Goal: Task Accomplishment & Management: Manage account settings

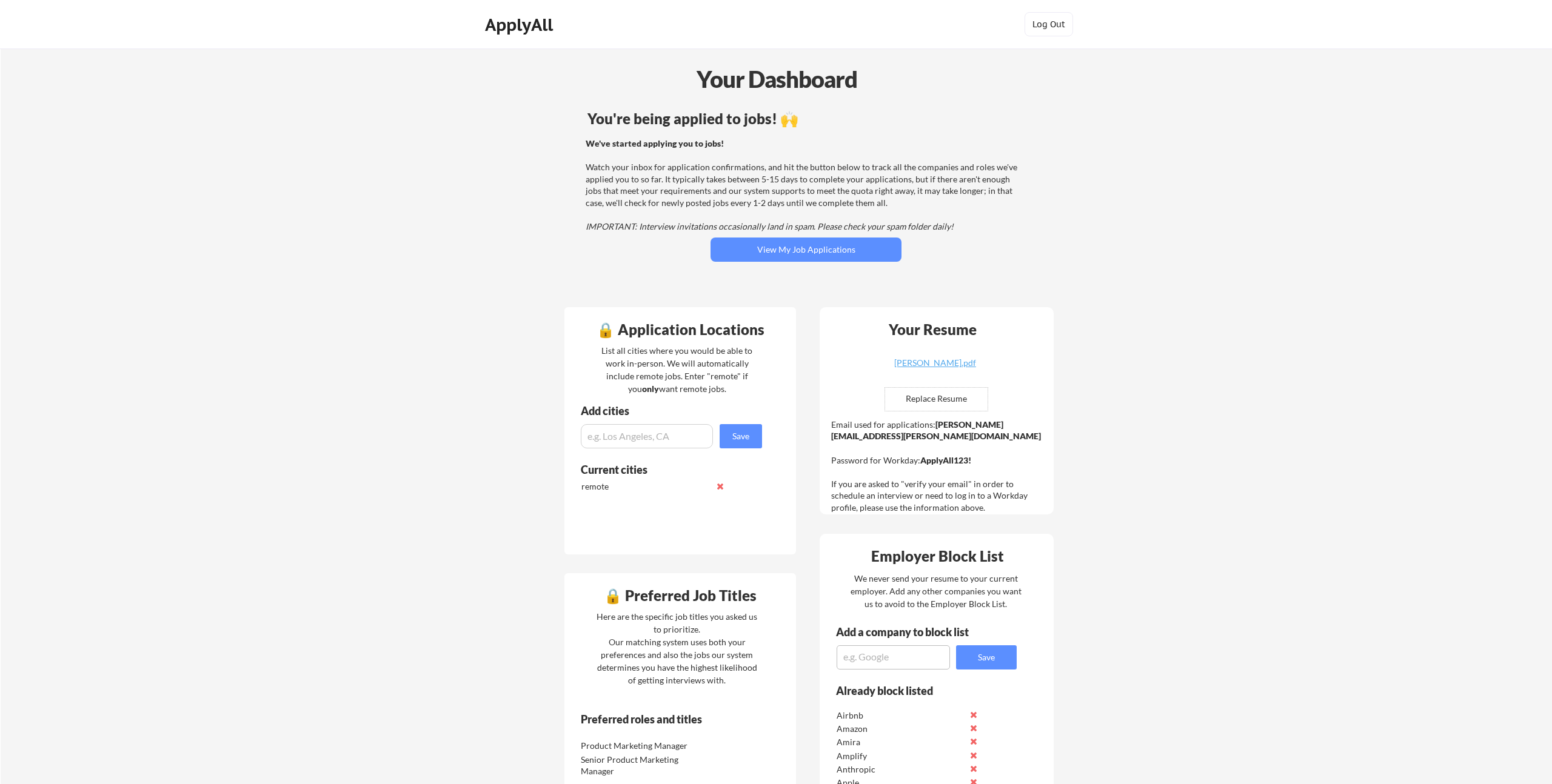
click at [926, 405] on input "file" at bounding box center [936, 399] width 102 height 23
type input "C:\fakepath\Karla_Raines_Resume_PMM.pdf"
click at [808, 252] on button "View My Job Applications" at bounding box center [806, 250] width 191 height 24
click at [892, 657] on textarea at bounding box center [894, 657] width 113 height 24
type textarea "worldpay"
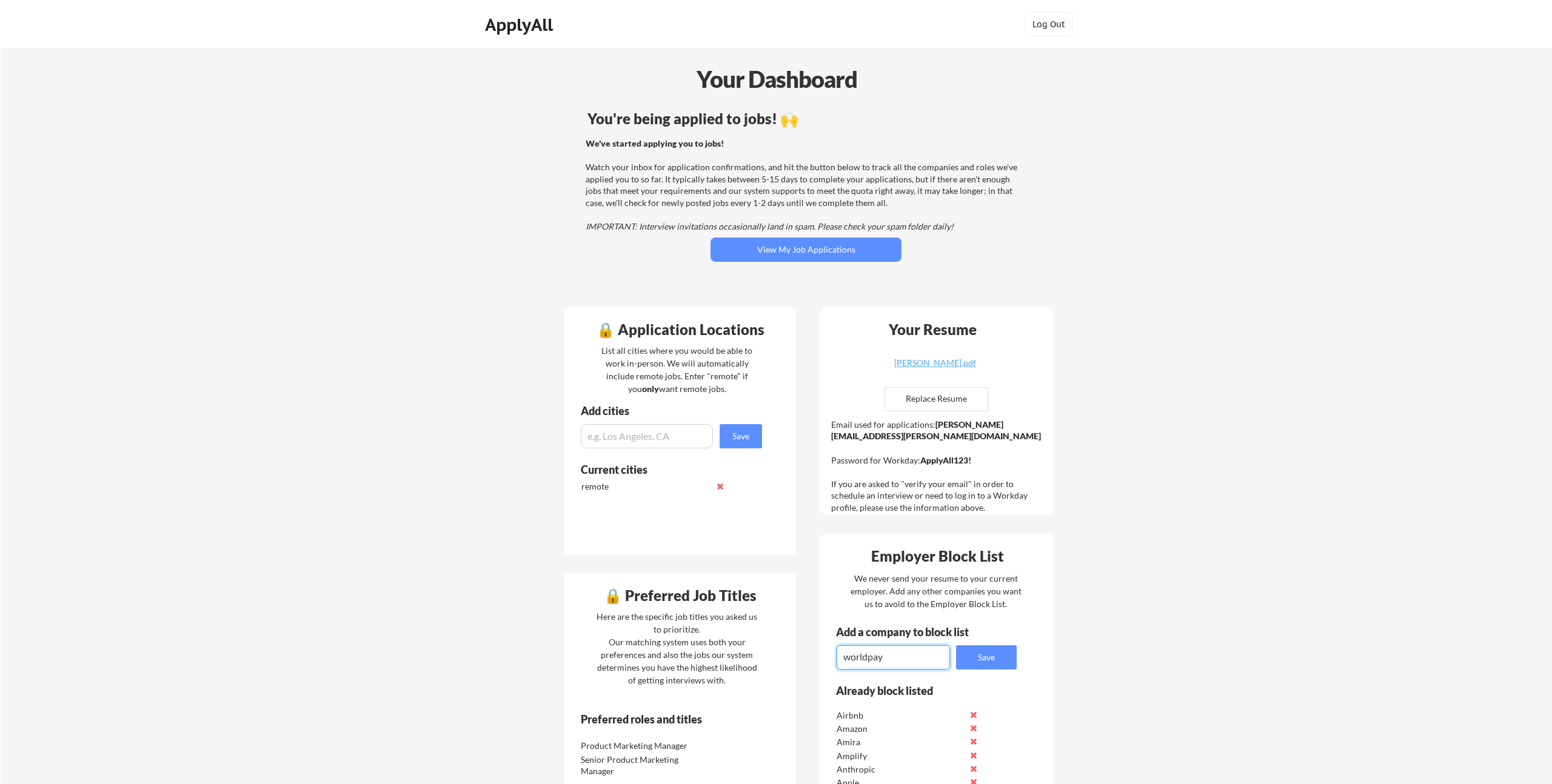
click at [987, 660] on button "Save" at bounding box center [986, 657] width 61 height 24
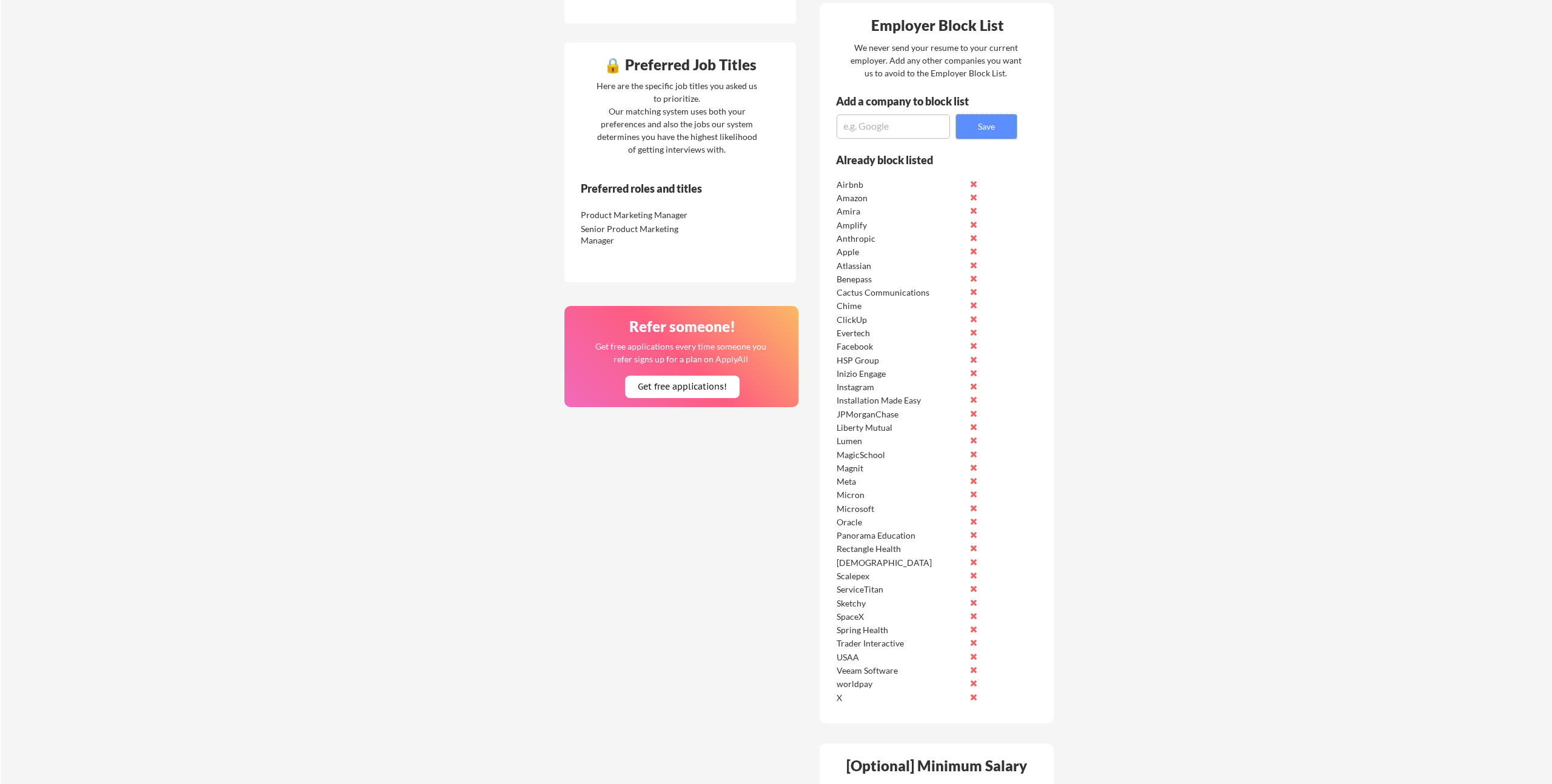
scroll to position [506, 0]
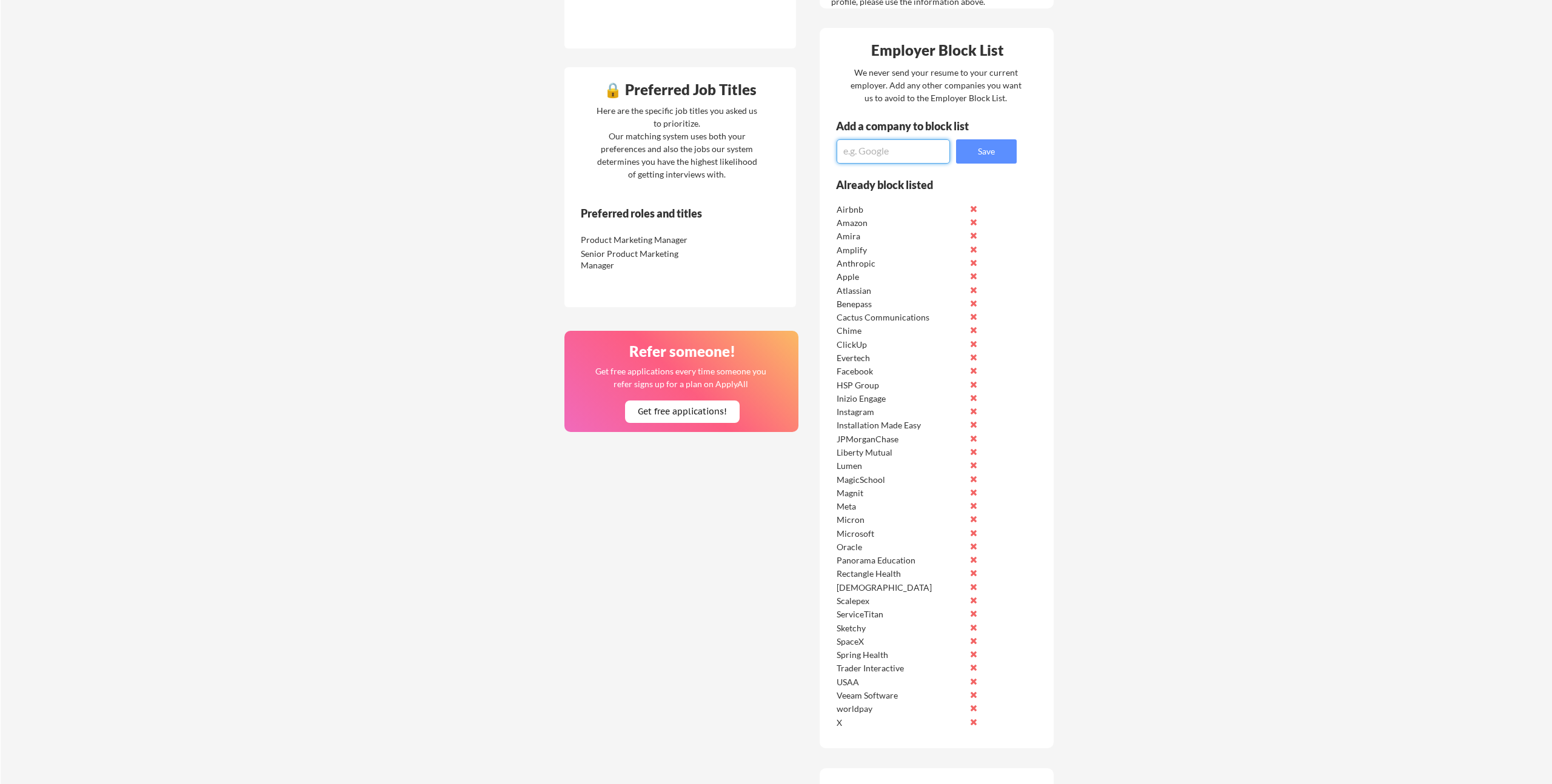
click at [887, 152] on textarea at bounding box center [894, 151] width 113 height 24
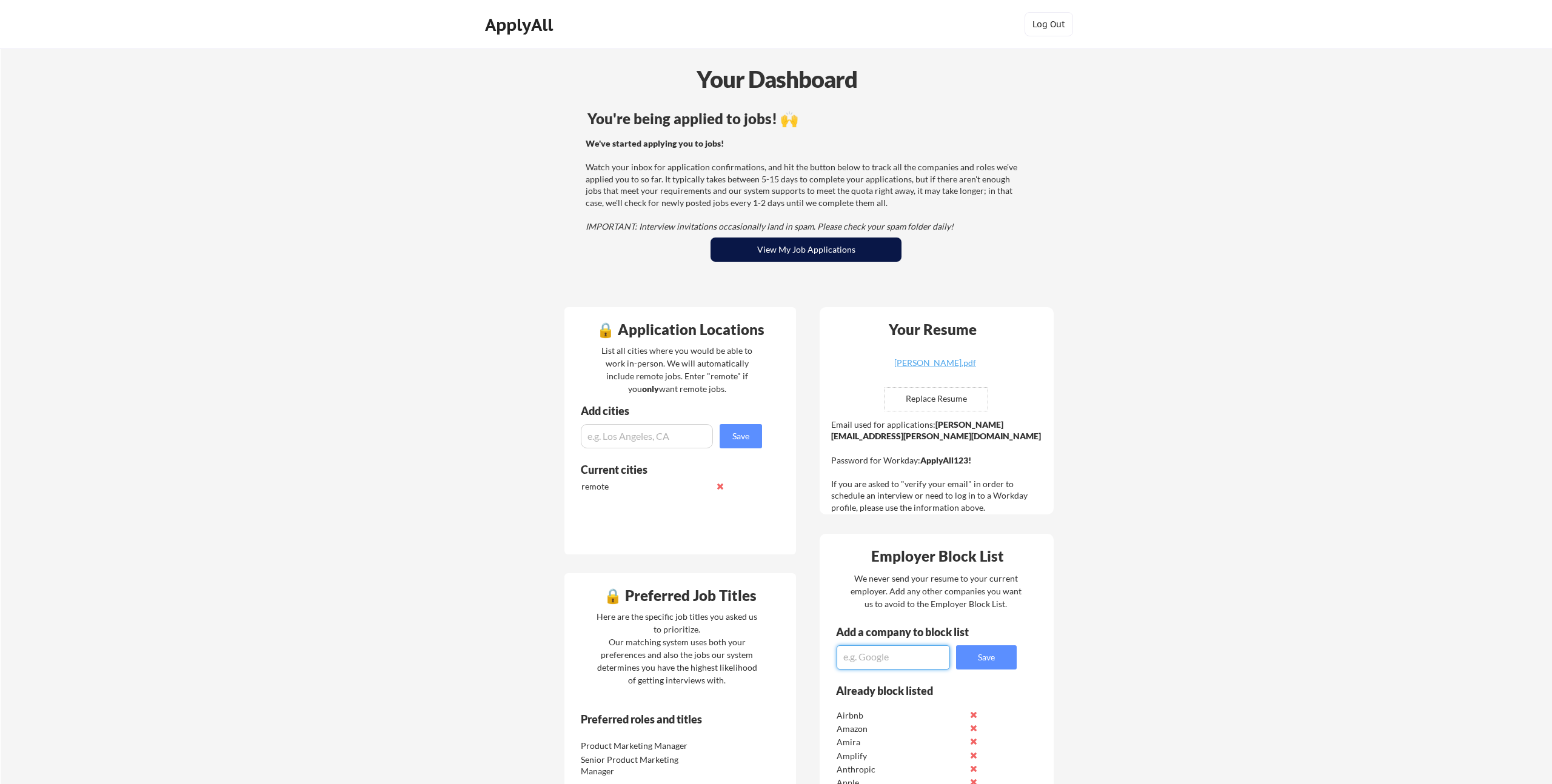
click at [798, 251] on button "View My Job Applications" at bounding box center [806, 250] width 191 height 24
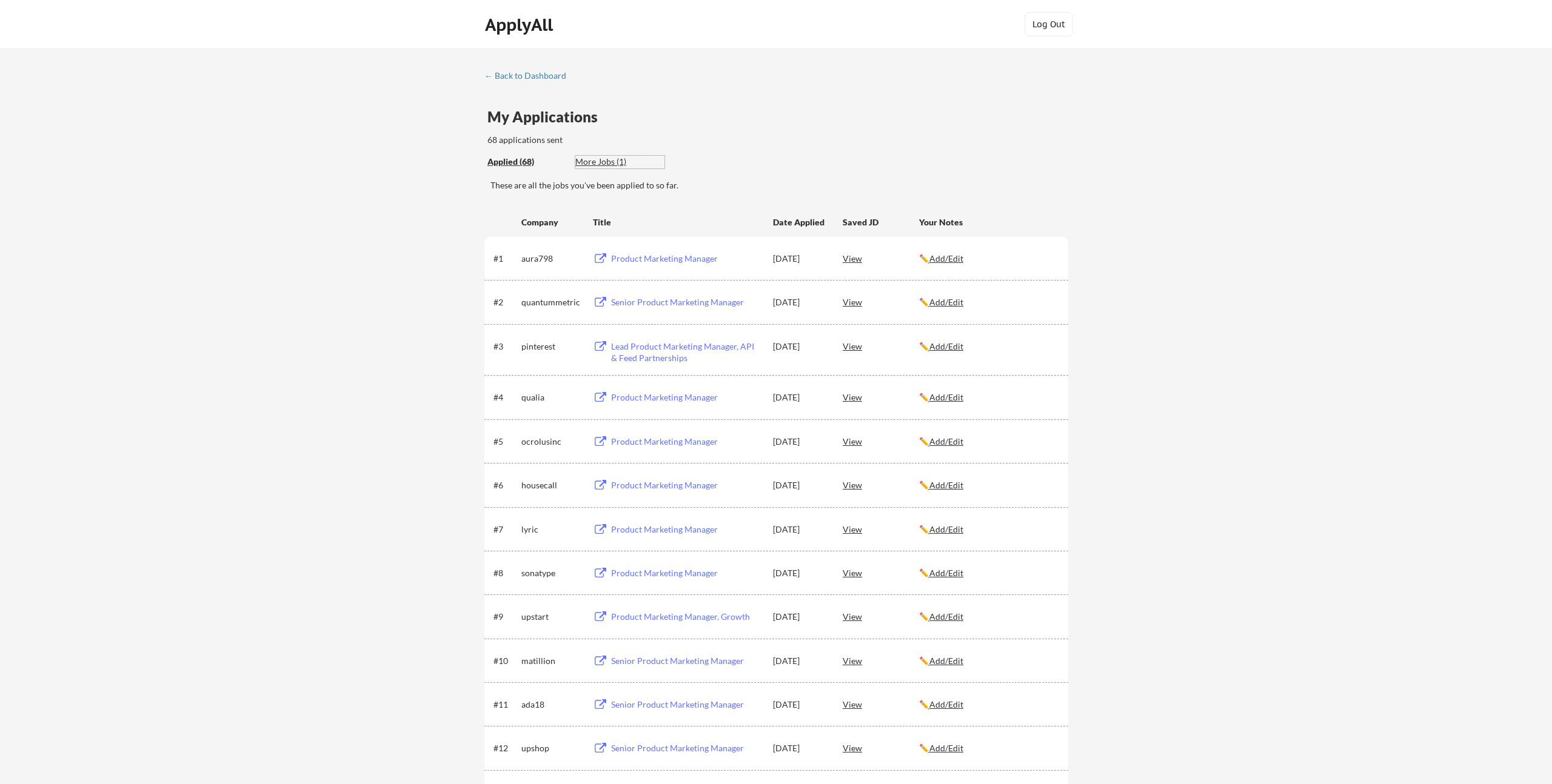
click at [607, 158] on div "More Jobs (1)" at bounding box center [620, 161] width 89 height 12
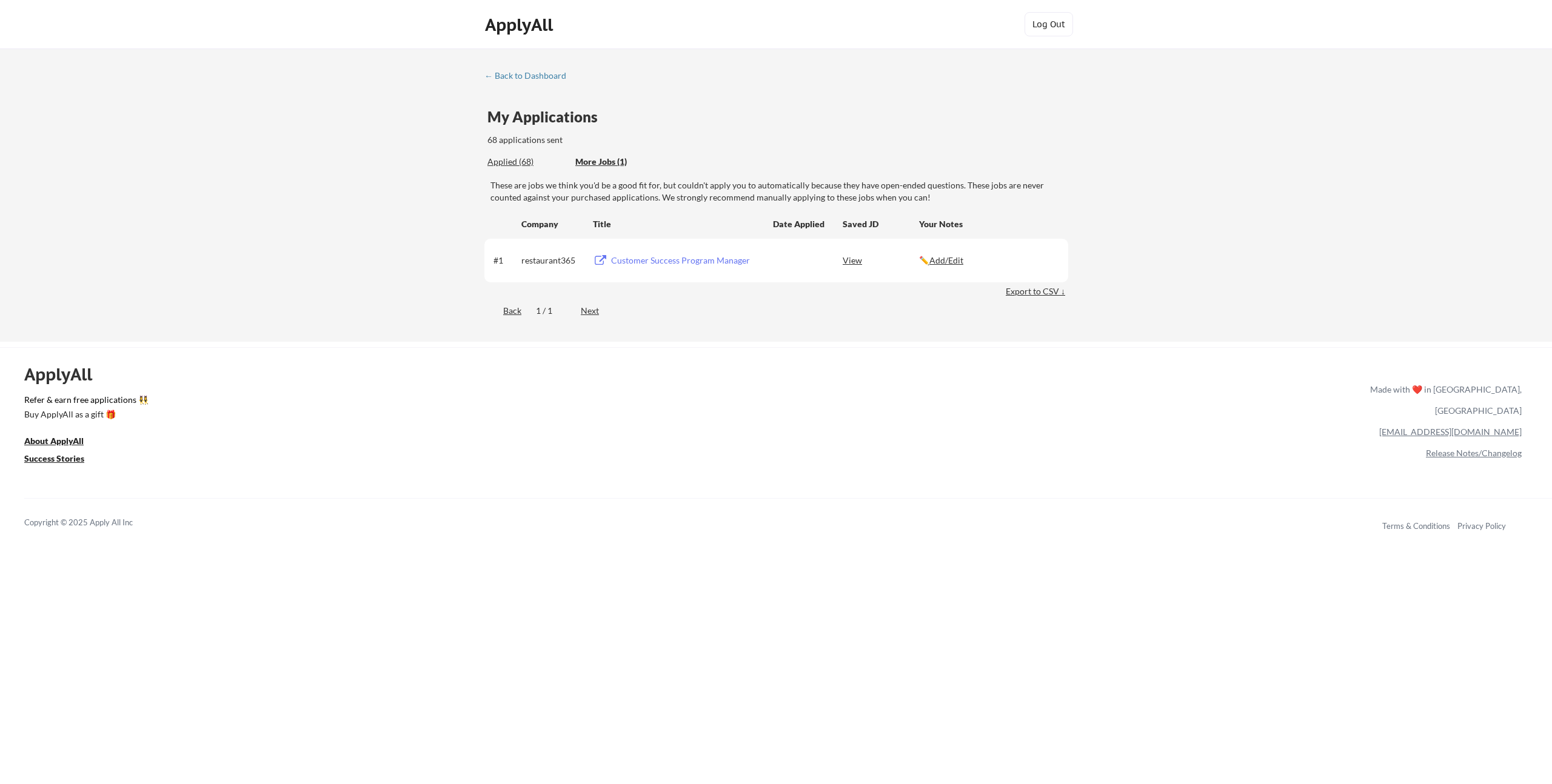
click at [532, 163] on div "Applied (68)" at bounding box center [527, 161] width 79 height 12
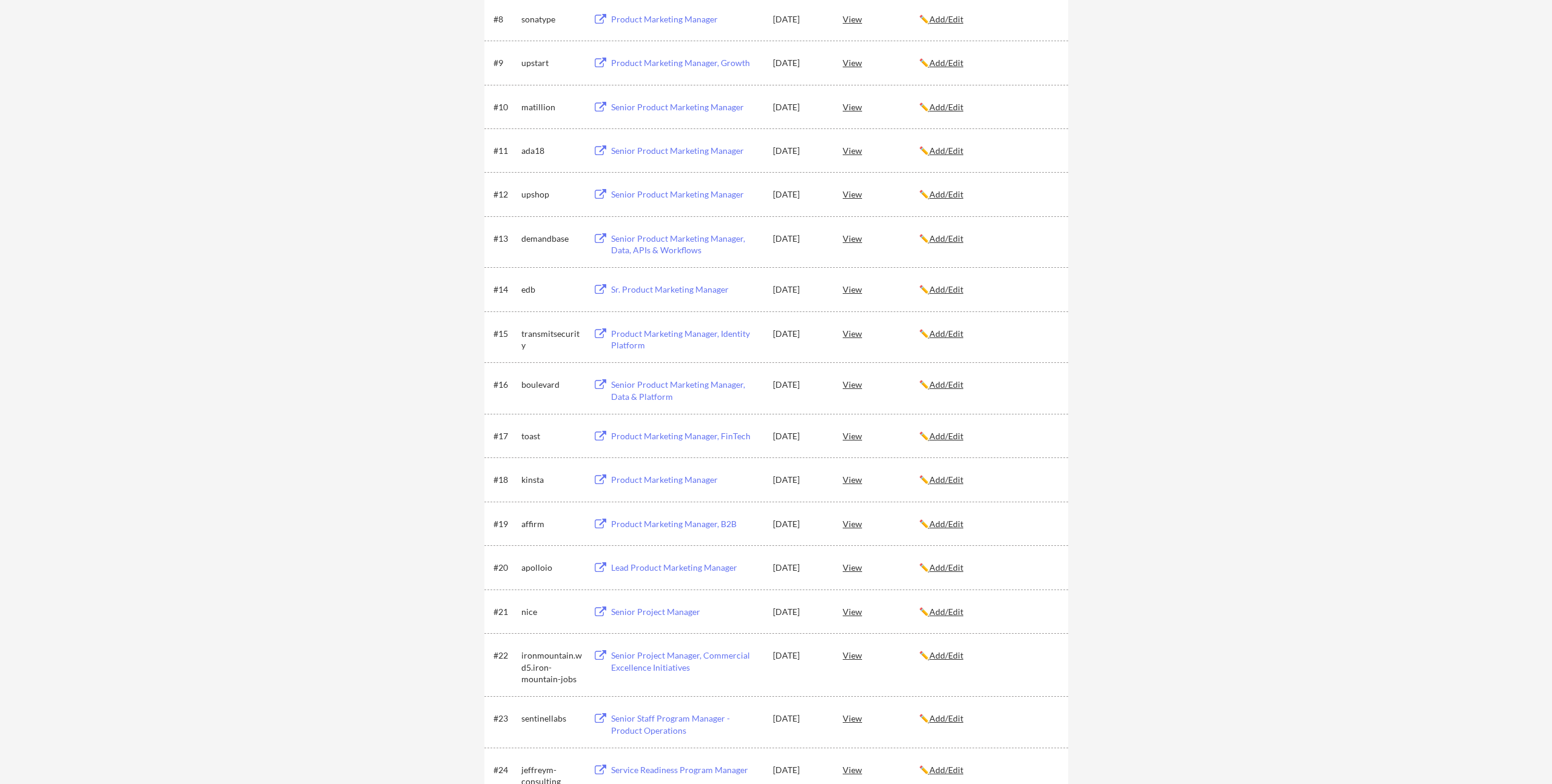
scroll to position [555, 0]
click at [702, 568] on div "Lead Product Marketing Manager" at bounding box center [686, 567] width 150 height 12
click at [860, 571] on div "View" at bounding box center [880, 567] width 76 height 22
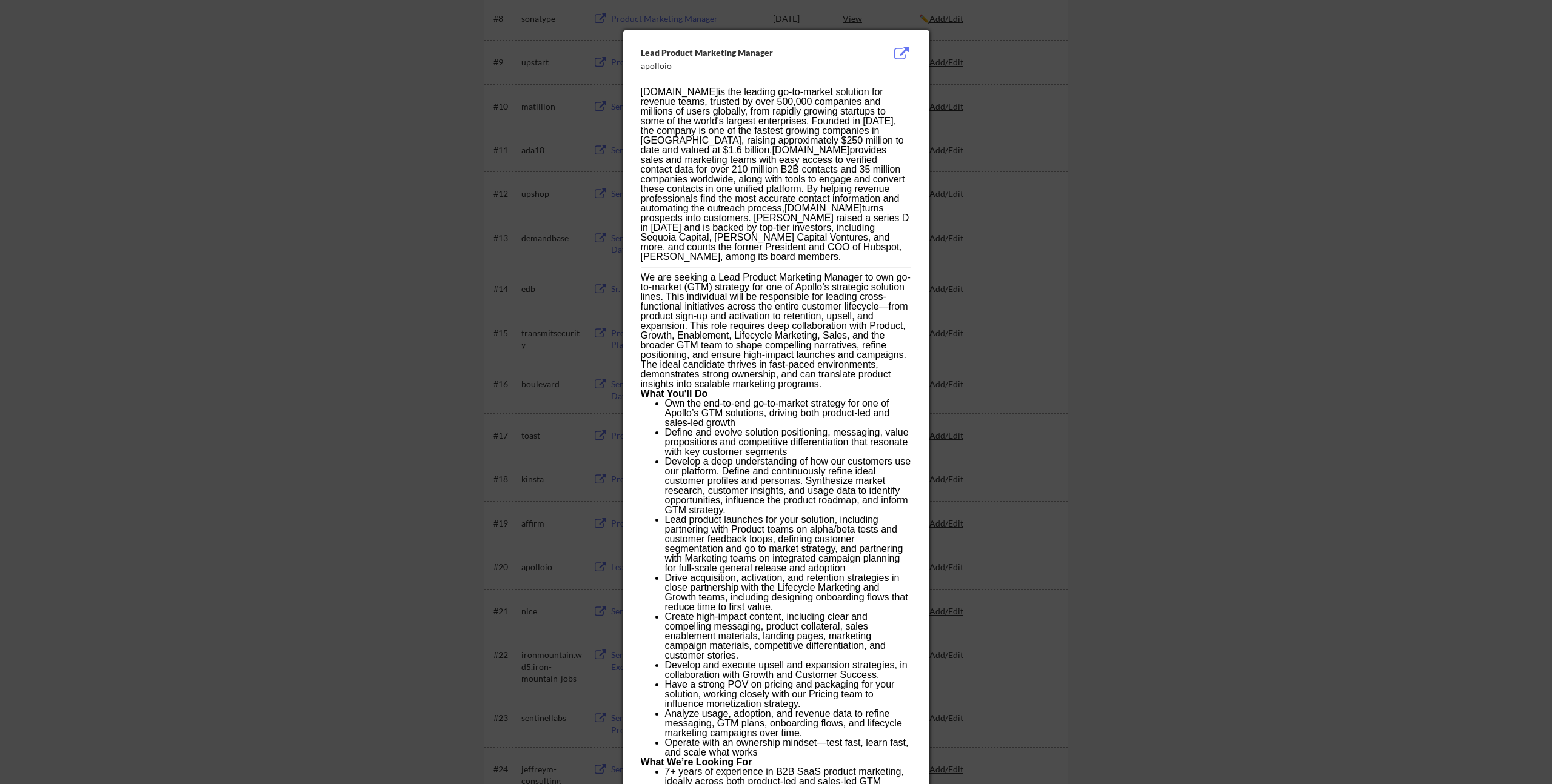
click at [479, 164] on div at bounding box center [776, 392] width 1552 height 784
